Goal: Task Accomplishment & Management: Use online tool/utility

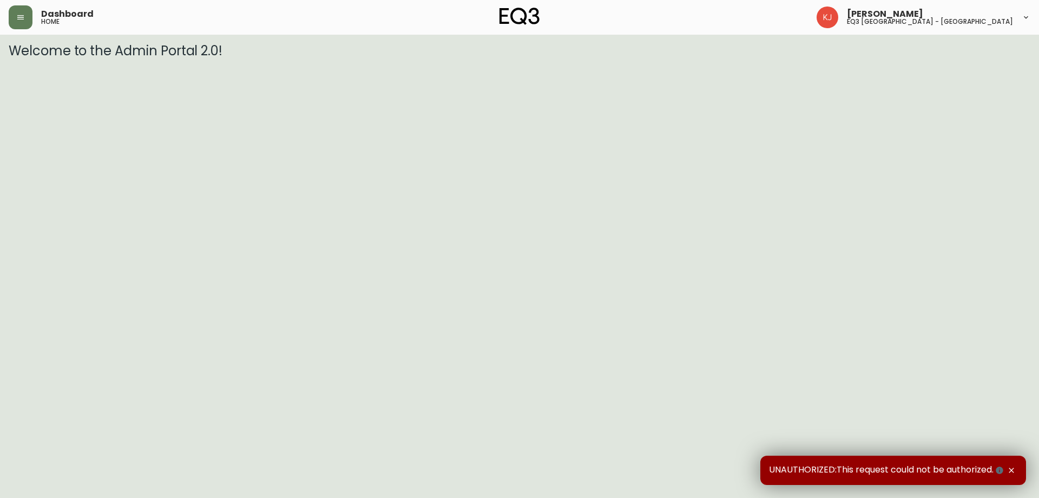
click at [8, 12] on header "Dashboard home [PERSON_NAME] eq3 [GEOGRAPHIC_DATA] - [GEOGRAPHIC_DATA]" at bounding box center [519, 17] width 1039 height 35
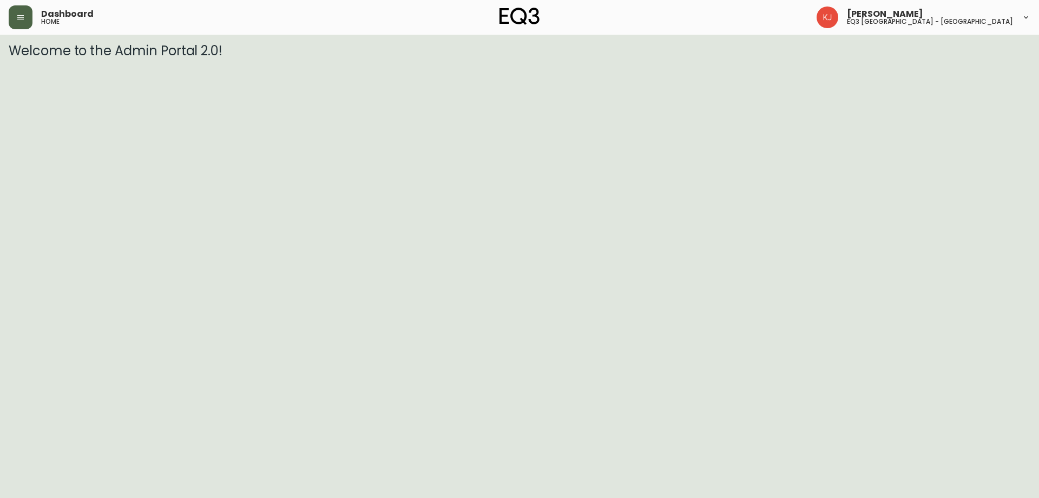
click at [18, 15] on icon "button" at bounding box center [20, 17] width 9 height 9
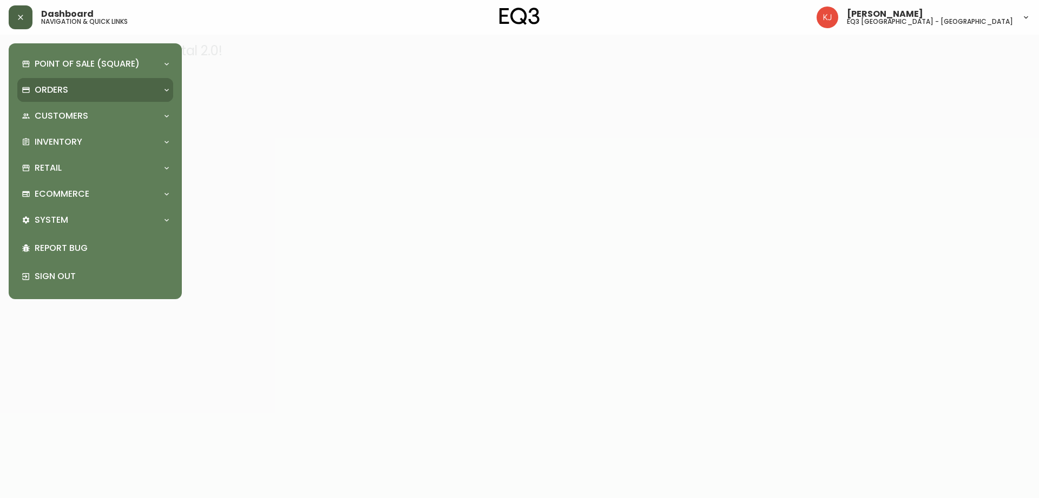
click at [96, 92] on div "Orders" at bounding box center [90, 90] width 136 height 12
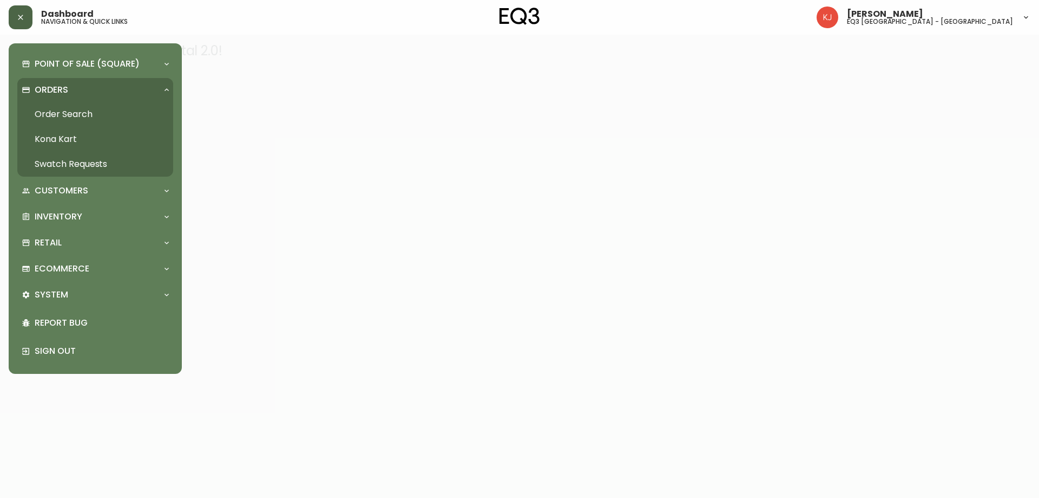
click at [95, 109] on link "Order Search" at bounding box center [95, 114] width 156 height 25
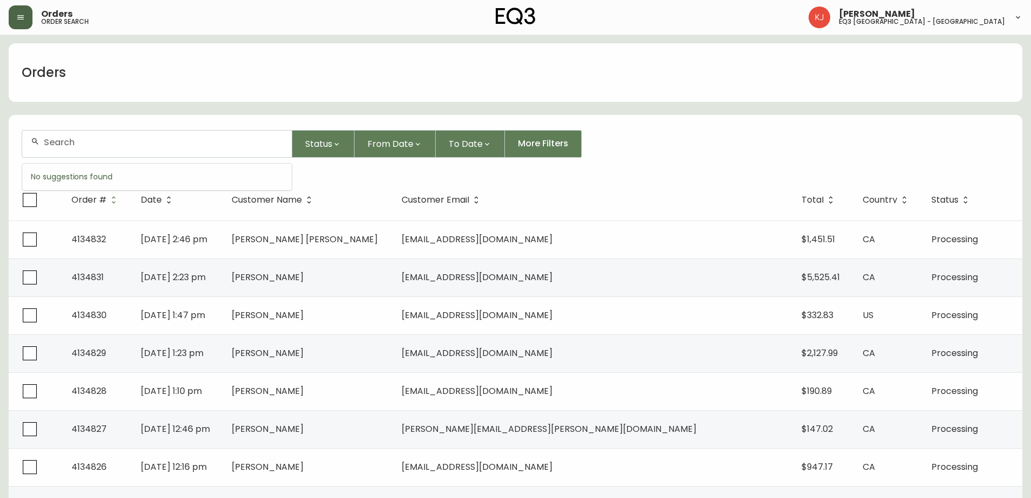
click at [147, 146] on input "text" at bounding box center [163, 142] width 239 height 10
paste input "[PHONE_NUMBER]"
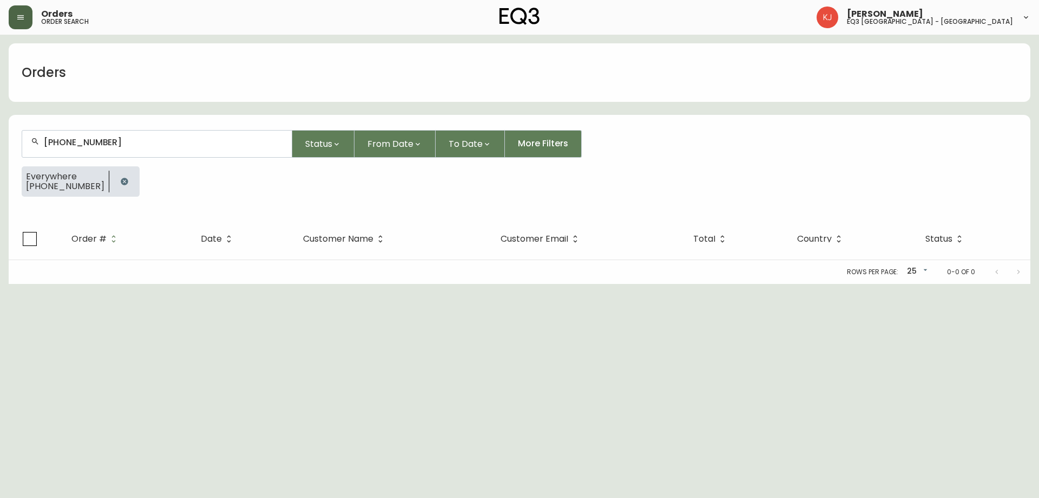
type input "[PHONE_NUMBER]"
click at [23, 10] on button "button" at bounding box center [21, 17] width 24 height 24
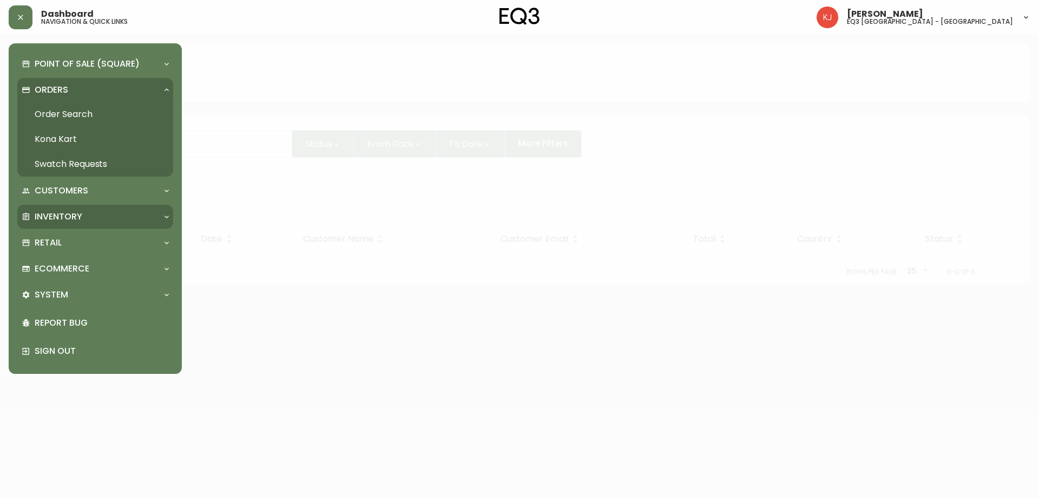
click at [70, 217] on p "Inventory" at bounding box center [59, 217] width 48 height 12
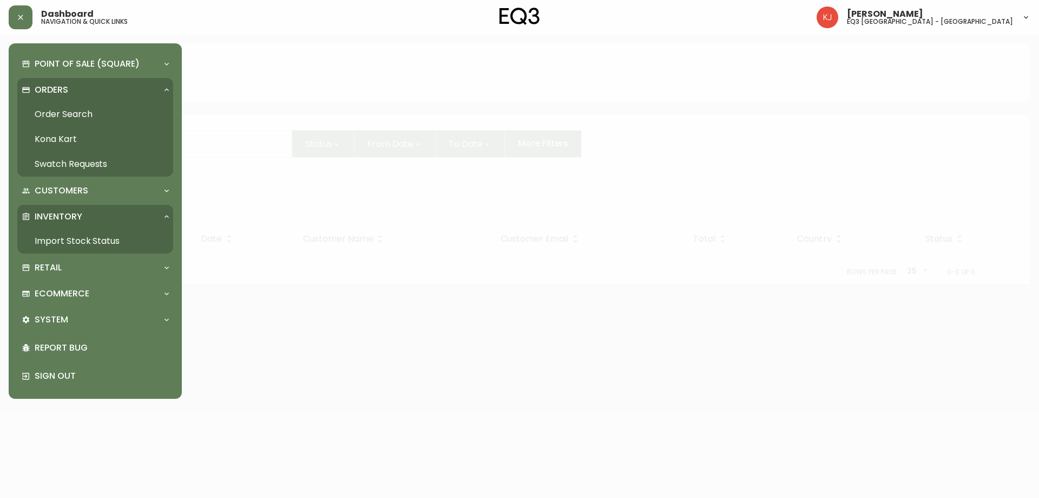
click at [68, 233] on link "Import Stock Status" at bounding box center [95, 240] width 156 height 25
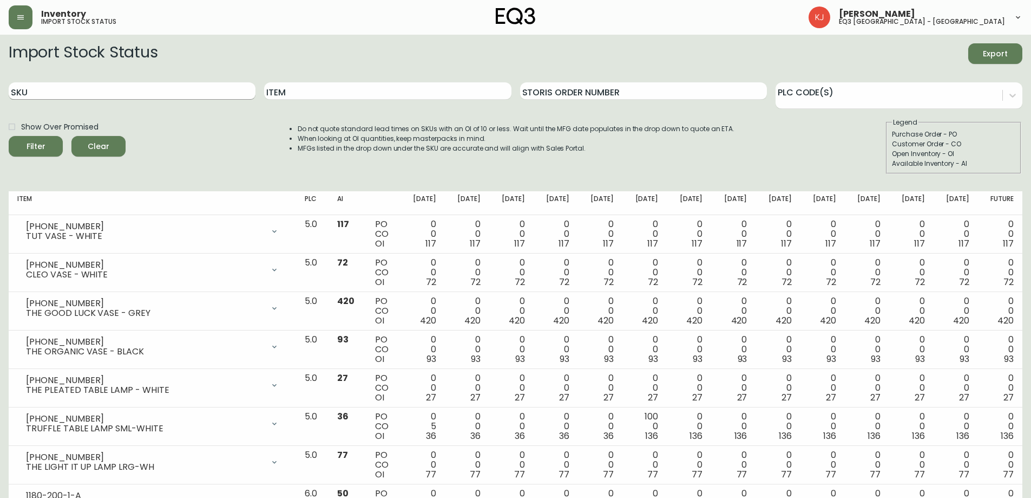
click at [150, 93] on input "SKU" at bounding box center [132, 90] width 247 height 17
paste input "[PHONE_NUMBER]"
type input "[PHONE_NUMBER]"
click at [9, 136] on button "Filter" at bounding box center [36, 146] width 54 height 21
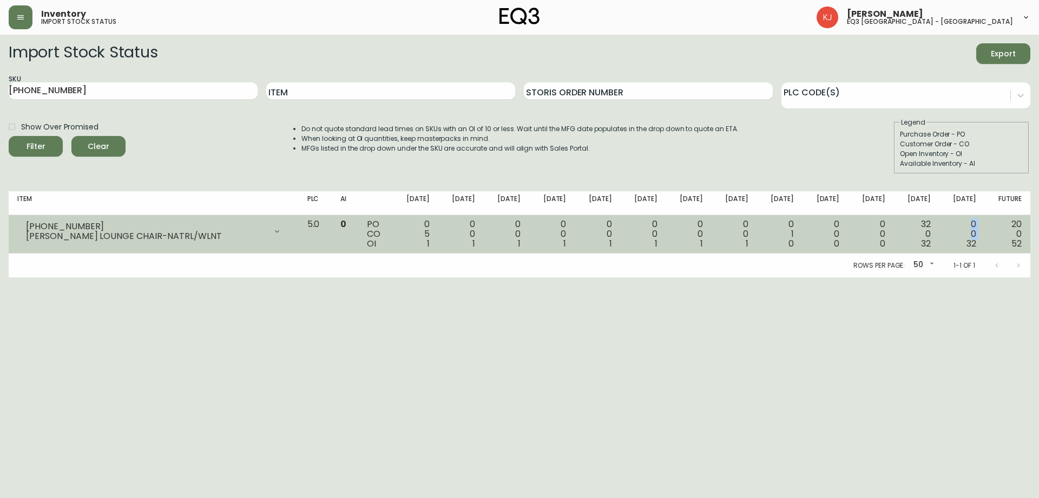
drag, startPoint x: 948, startPoint y: 215, endPoint x: 969, endPoint y: 251, distance: 41.2
click at [969, 251] on td "0 0 32" at bounding box center [962, 234] width 45 height 38
click at [801, 230] on td "0 1 0" at bounding box center [779, 234] width 45 height 38
drag, startPoint x: 442, startPoint y: 233, endPoint x: 900, endPoint y: 221, distance: 458.7
click at [900, 221] on tr "[PHONE_NUMBER] [PERSON_NAME] LOUNGE CHAIR-NATRL/WLNT Opening Balance 6 ( [DATE]…" at bounding box center [520, 234] width 1022 height 38
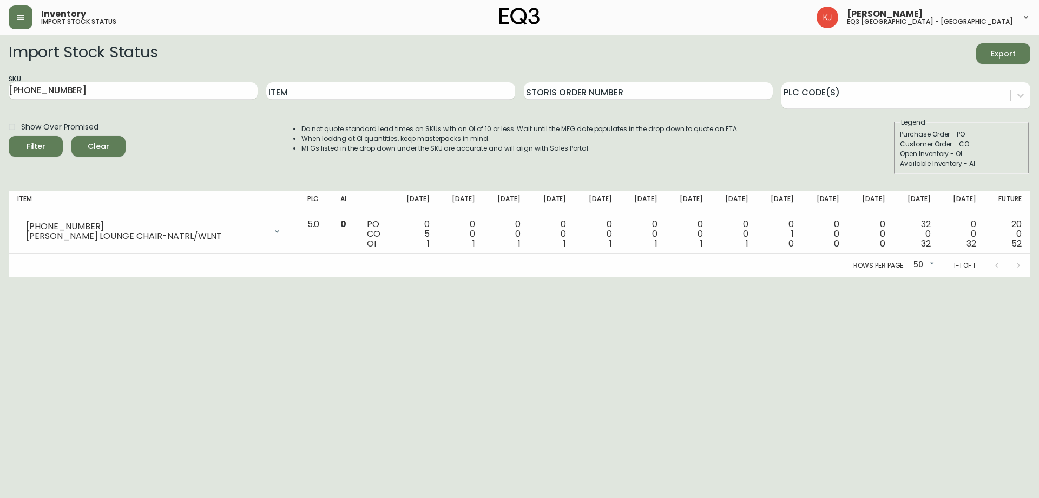
click at [982, 195] on th "[DATE]" at bounding box center [962, 203] width 45 height 24
drag, startPoint x: 950, startPoint y: 199, endPoint x: 982, endPoint y: 204, distance: 32.8
click at [982, 204] on th "[DATE]" at bounding box center [962, 203] width 45 height 24
click at [755, 28] on div "Inventory import stock status [PERSON_NAME] eq3 [GEOGRAPHIC_DATA] - [GEOGRAPHIC…" at bounding box center [520, 17] width 1022 height 35
click at [26, 24] on button "button" at bounding box center [21, 17] width 24 height 24
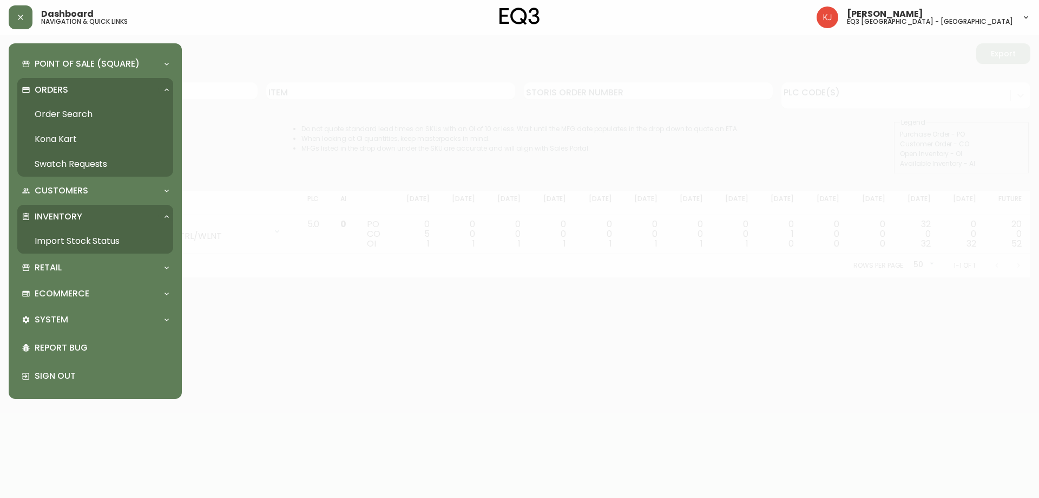
click at [53, 111] on link "Order Search" at bounding box center [95, 114] width 156 height 25
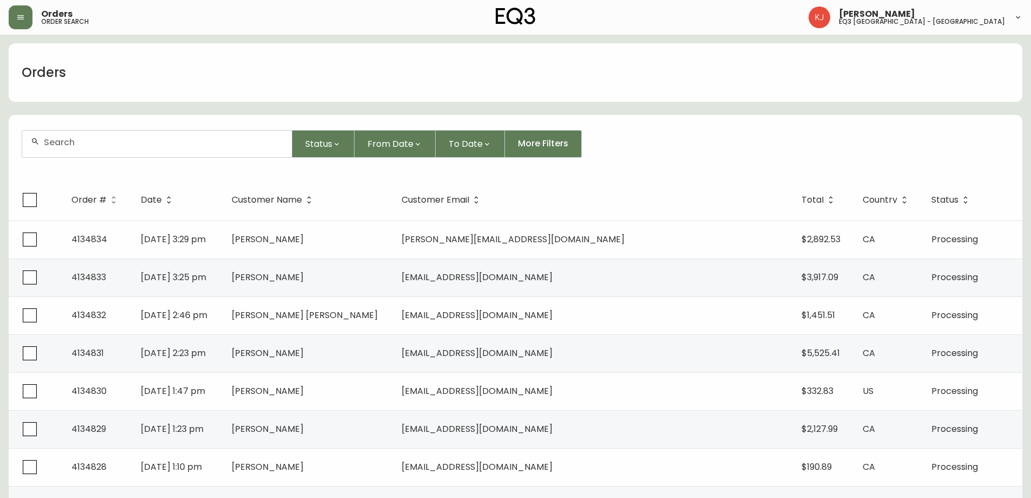
click at [108, 146] on input "text" at bounding box center [163, 142] width 239 height 10
type input "[PERSON_NAME]"
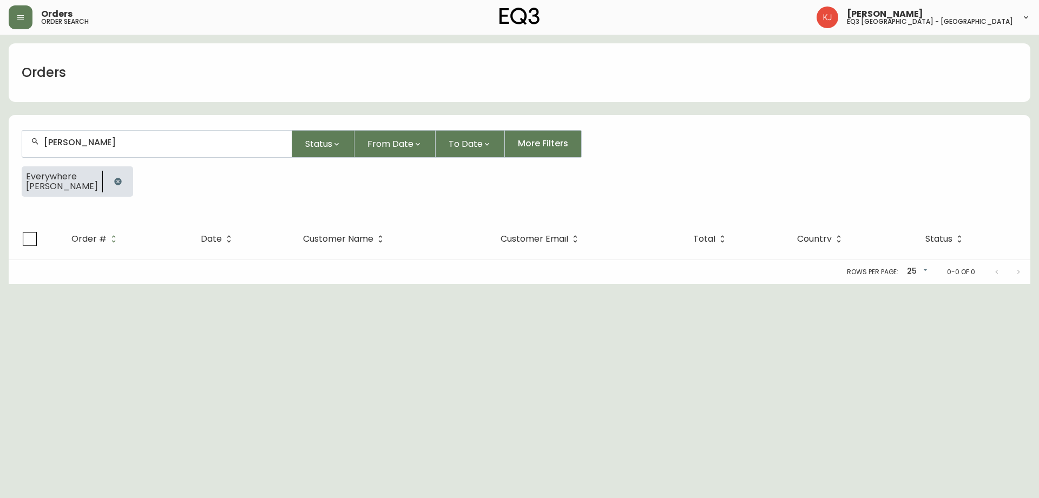
drag, startPoint x: 117, startPoint y: 149, endPoint x: 45, endPoint y: 134, distance: 74.0
click at [40, 134] on div "[PERSON_NAME]" at bounding box center [157, 143] width 270 height 27
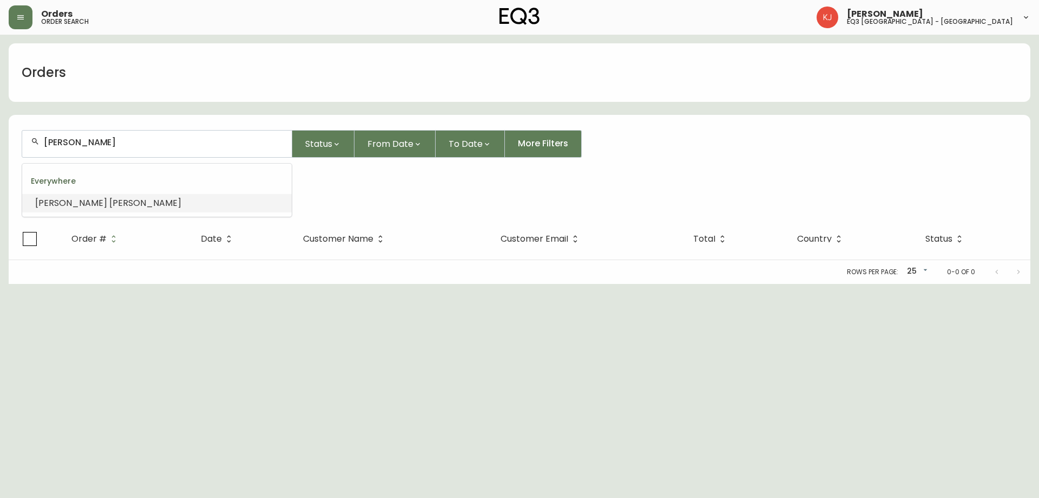
drag, startPoint x: 119, startPoint y: 142, endPoint x: 23, endPoint y: 143, distance: 95.8
click at [23, 143] on div "[PERSON_NAME]" at bounding box center [157, 143] width 270 height 27
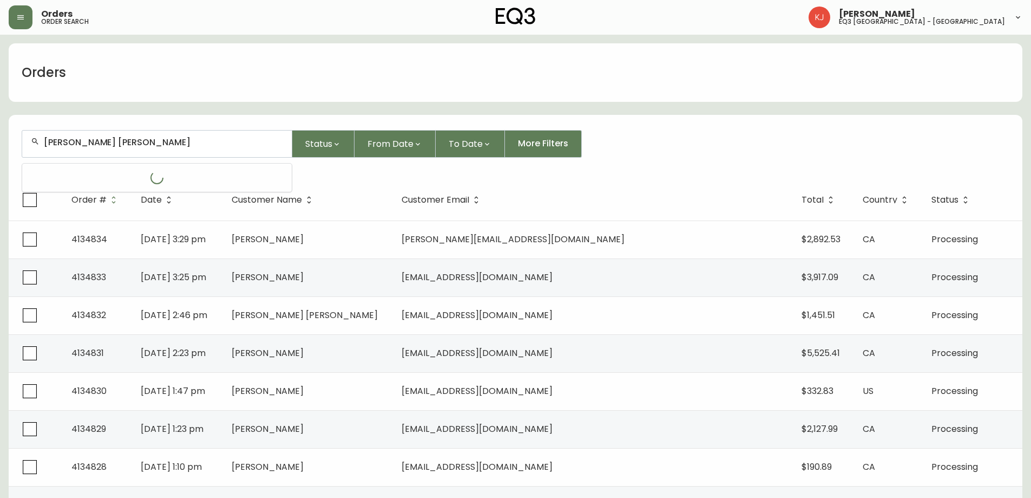
type input "[PERSON_NAME]"
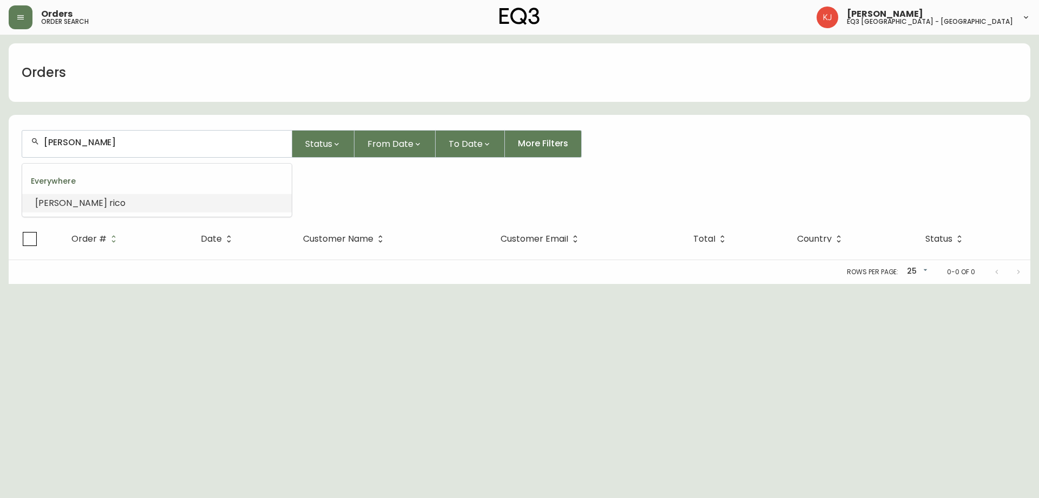
drag, startPoint x: 188, startPoint y: 142, endPoint x: 21, endPoint y: 143, distance: 167.3
click at [21, 143] on form "[PERSON_NAME] Status From Date To Date More Filters Everywhere [PERSON_NAME]" at bounding box center [520, 167] width 1022 height 101
drag, startPoint x: 110, startPoint y: 144, endPoint x: 0, endPoint y: 144, distance: 109.9
click at [0, 144] on main "Orders [PERSON_NAME] Status From Date To Date More Filters Everywhere [PERSON_N…" at bounding box center [519, 159] width 1039 height 249
type input "[PERSON_NAME]"
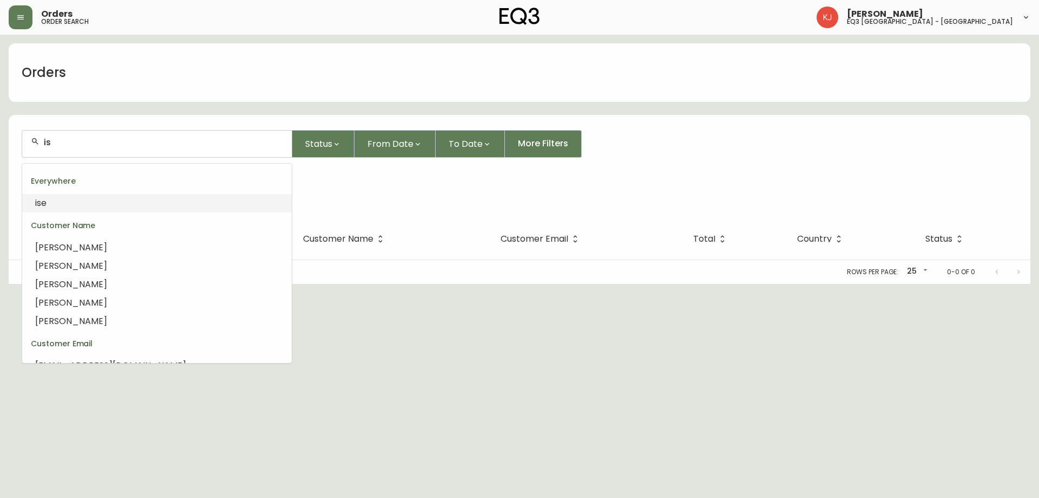
type input "i"
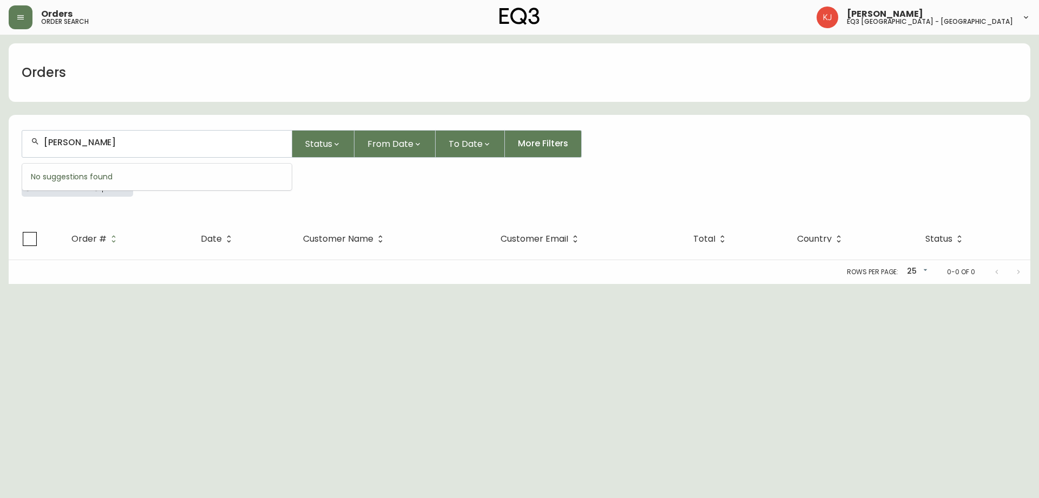
type input "[PERSON_NAME]"
drag, startPoint x: 99, startPoint y: 141, endPoint x: 0, endPoint y: 147, distance: 99.2
click at [0, 147] on main "Orders [PERSON_NAME] Status From Date To Date More Filters Everywhere [PERSON_N…" at bounding box center [519, 159] width 1039 height 249
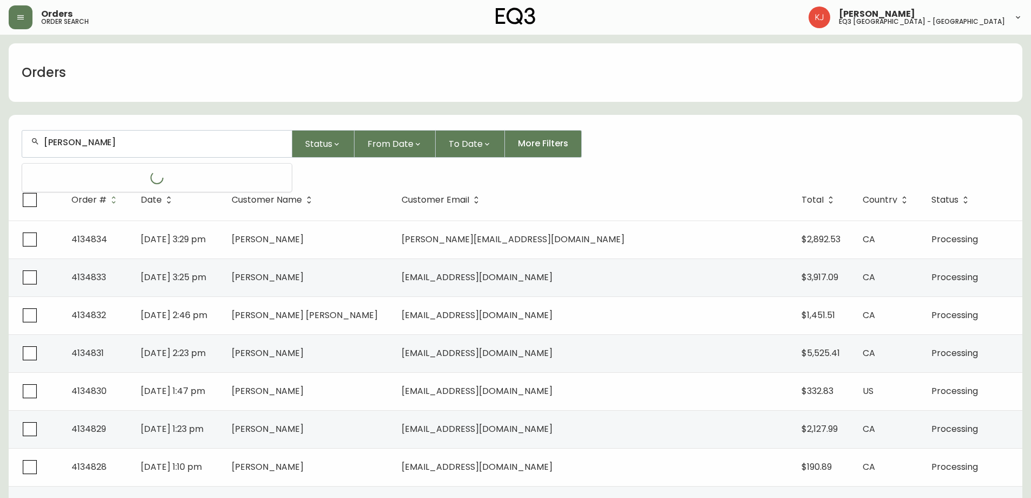
type input "[PERSON_NAME]"
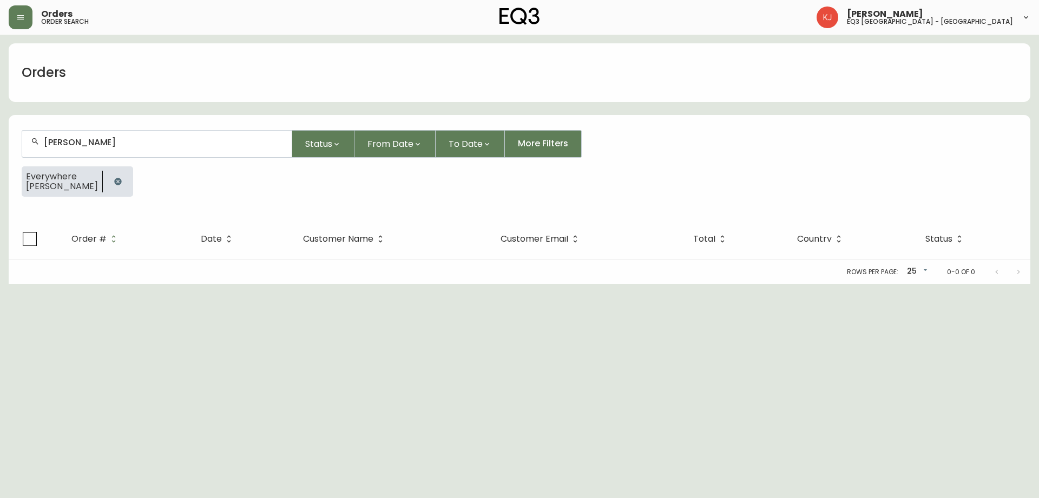
drag, startPoint x: 177, startPoint y: 148, endPoint x: 7, endPoint y: 134, distance: 170.5
click at [7, 134] on main "Orders [PERSON_NAME] Status From Date To Date More Filters Everywhere [PERSON_N…" at bounding box center [519, 159] width 1039 height 249
drag, startPoint x: 103, startPoint y: 141, endPoint x: 0, endPoint y: 141, distance: 103.4
click at [0, 141] on main "Orders [PERSON_NAME] Status From Date To Date More Filters Everywhere [PERSON_N…" at bounding box center [519, 159] width 1039 height 249
drag, startPoint x: 198, startPoint y: 146, endPoint x: 12, endPoint y: 139, distance: 185.3
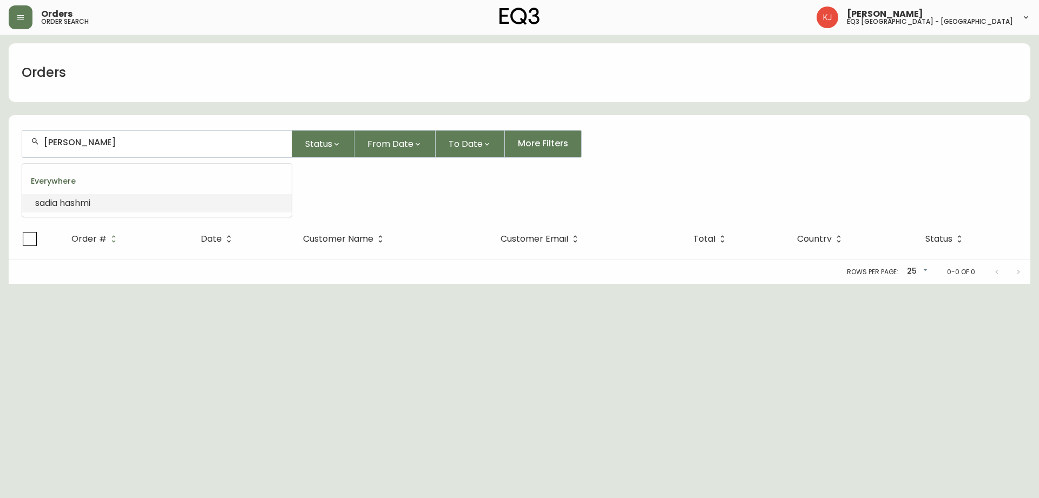
click at [12, 139] on form "[PERSON_NAME] Status From Date To Date More Filters Everywhere [PERSON_NAME]" at bounding box center [520, 167] width 1022 height 101
type input "nom"
click at [44, 143] on input "bride lea" at bounding box center [163, 142] width 239 height 10
click at [113, 203] on li "nombride lea" at bounding box center [157, 203] width 270 height 18
drag, startPoint x: 145, startPoint y: 143, endPoint x: 0, endPoint y: 142, distance: 145.1
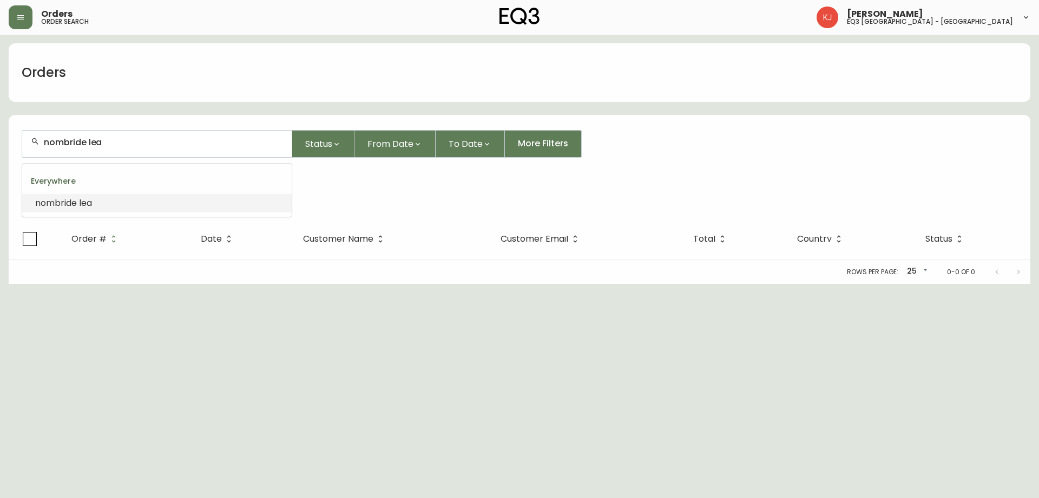
click at [0, 142] on main "Orders nombride lea Status From Date To Date More Filters Everywhere nombride l…" at bounding box center [519, 159] width 1039 height 249
type input "dorot"
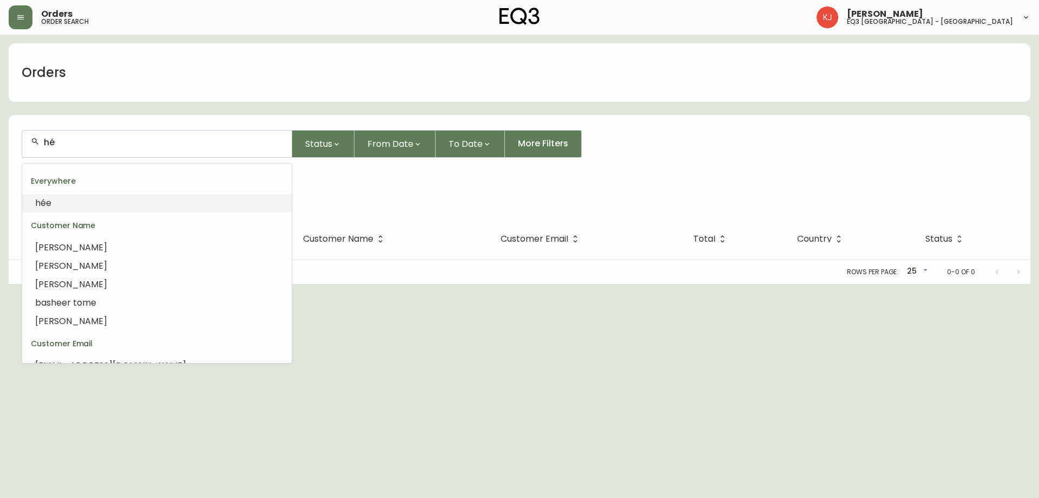
type input "h"
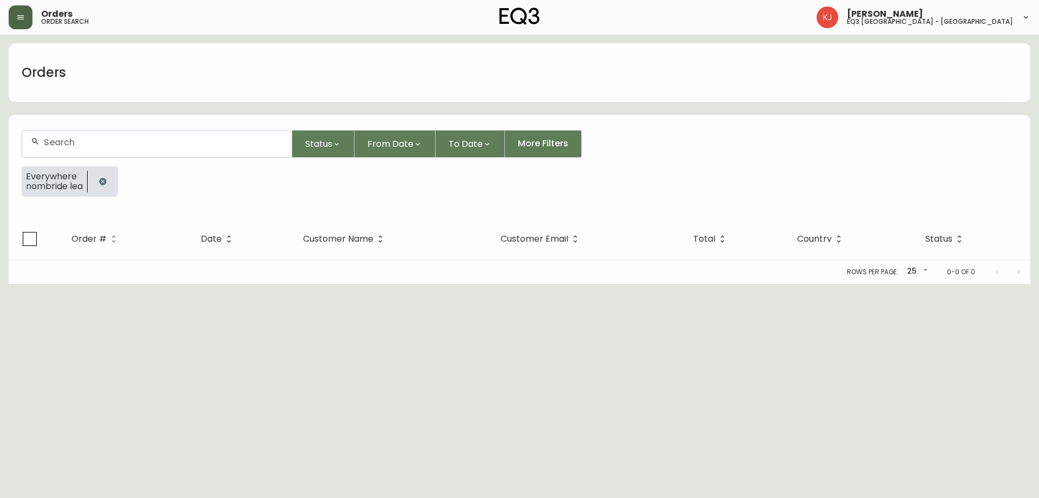
click at [26, 15] on button "button" at bounding box center [21, 17] width 24 height 24
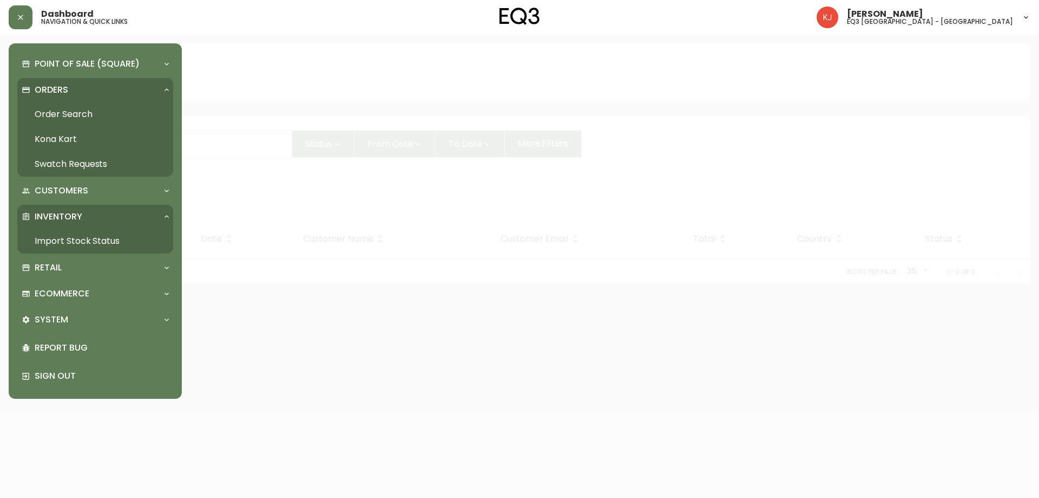
click at [81, 110] on link "Order Search" at bounding box center [95, 114] width 156 height 25
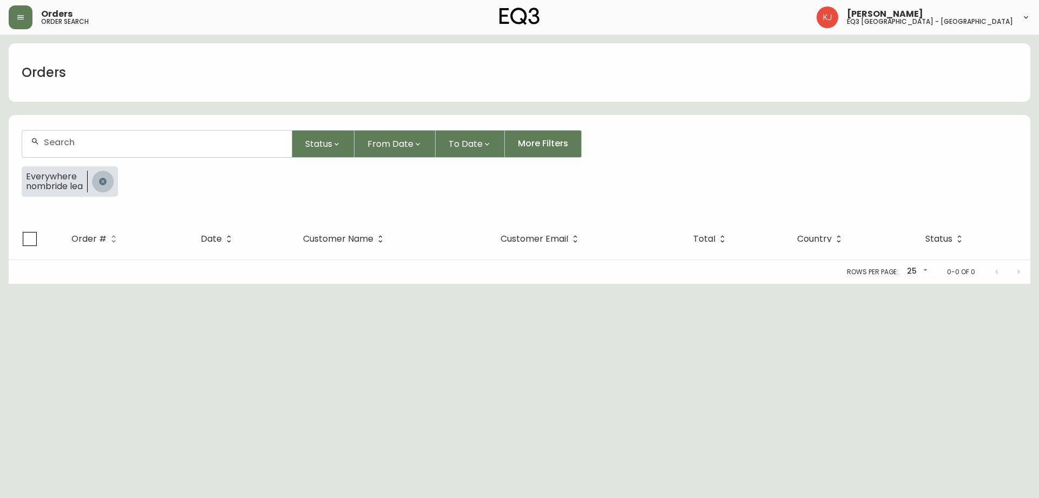
click at [104, 179] on icon "button" at bounding box center [102, 181] width 7 height 7
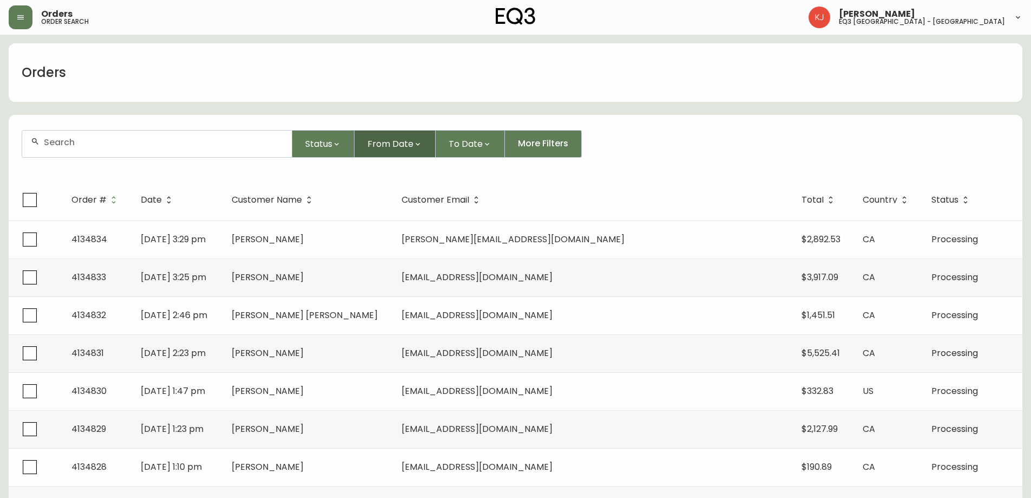
click at [369, 142] on span "From Date" at bounding box center [391, 144] width 46 height 14
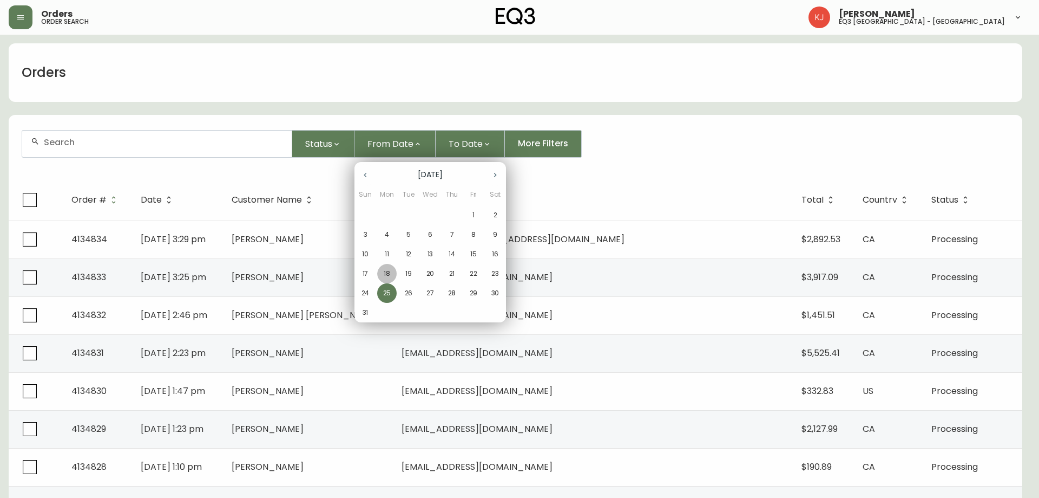
click at [384, 272] on p "18" at bounding box center [387, 274] width 6 height 10
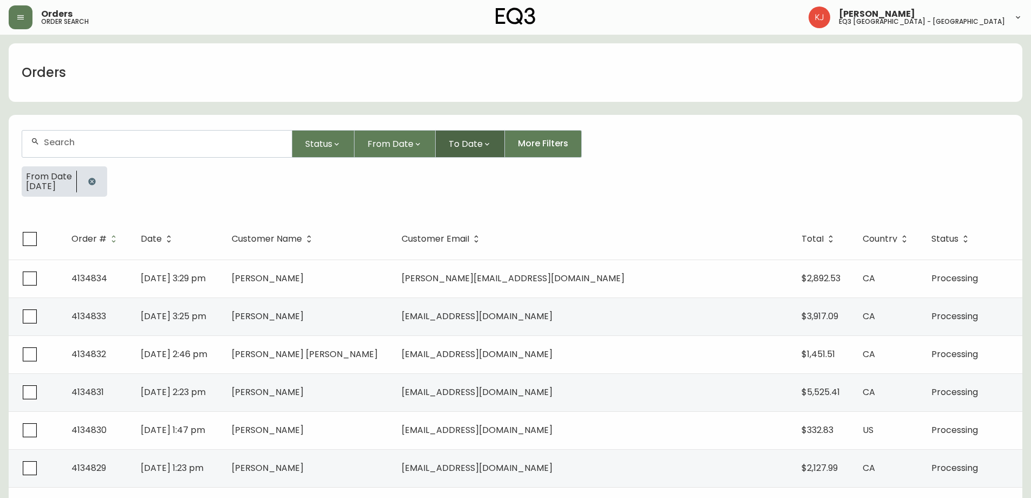
click at [481, 140] on button "To Date" at bounding box center [470, 144] width 69 height 28
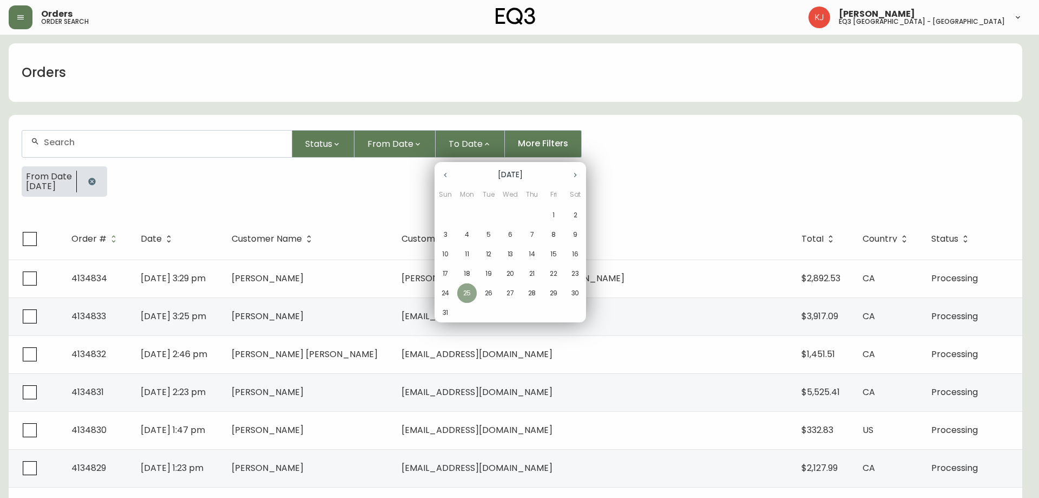
click at [471, 292] on p "25" at bounding box center [467, 293] width 8 height 10
